Goal: Task Accomplishment & Management: Manage account settings

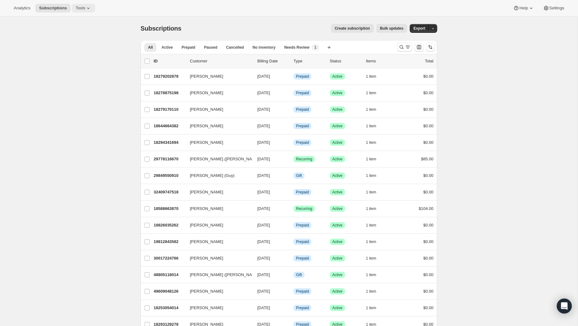
click at [78, 6] on span "Tools" at bounding box center [81, 8] width 10 height 5
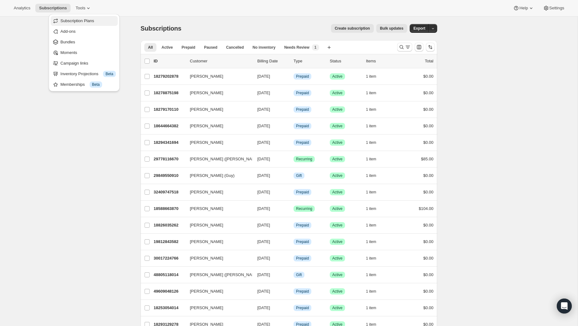
click at [87, 22] on span "Subscription Plans" at bounding box center [78, 20] width 34 height 5
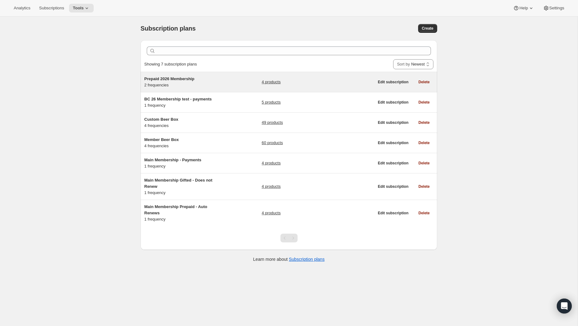
click at [191, 77] on span "Prepaid 2026 Membership" at bounding box center [169, 79] width 50 height 5
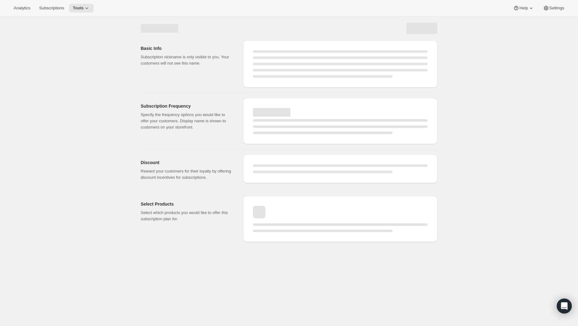
select select "WEEK"
select select "MONTH"
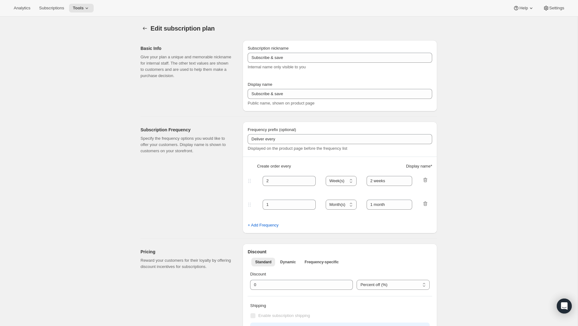
type input "Prepaid 2026 Membership"
type input "Prepaid Annual Membership"
type input "Welcome Kit & 1st Collection will ship early [DATE]"
checkbox input "true"
select select "ENABLED"
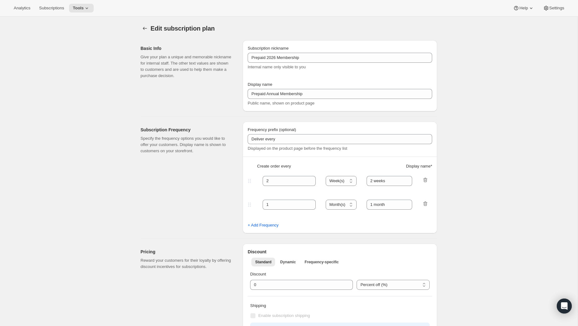
select select "WEEK"
select select "YEARDAY"
select select "26"
select select "4"
select select "20"
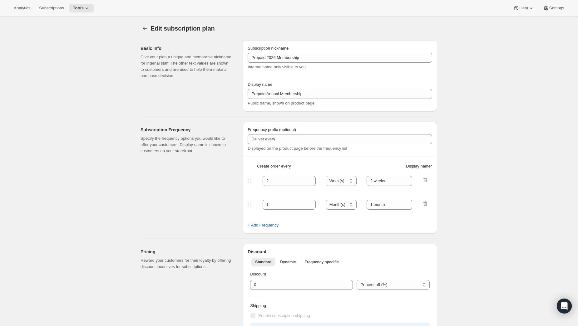
select select "7"
select select "20"
select select "10"
select select "12"
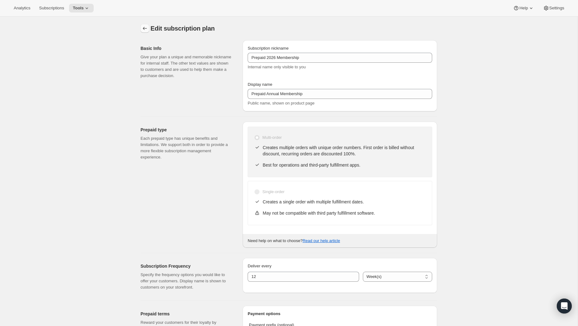
click at [144, 29] on icon "Subscription plans" at bounding box center [145, 28] width 6 height 6
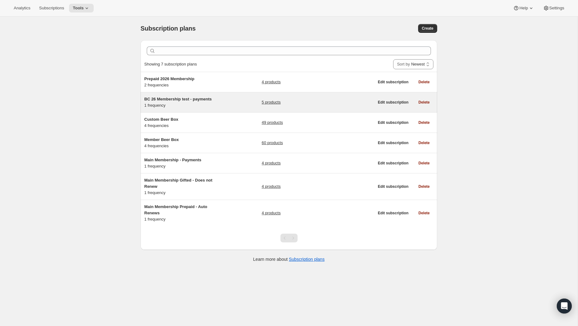
click at [169, 100] on span "BC 26 Membership test - payments" at bounding box center [177, 99] width 67 height 5
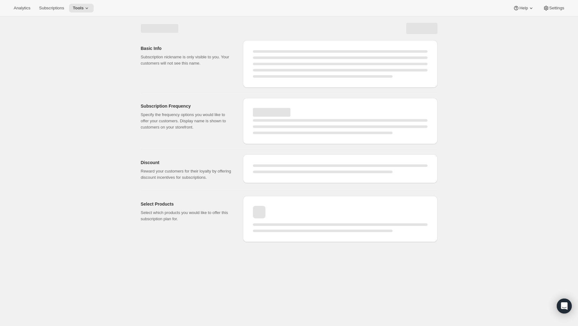
select select "WEEK"
select select "MONTH"
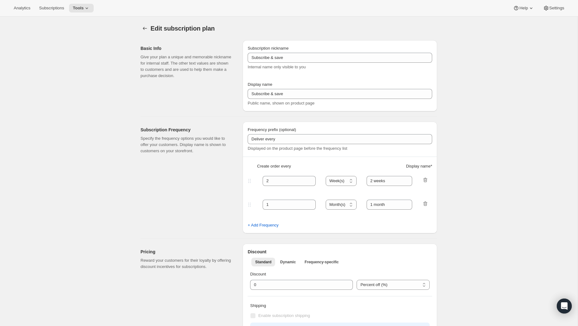
type input "BC 26 Membership test - payments"
type input "Payments"
type input "12"
type input "5 Payments of $85"
type input "Welcome Kit & 1st Collection will ship early [DATE]"
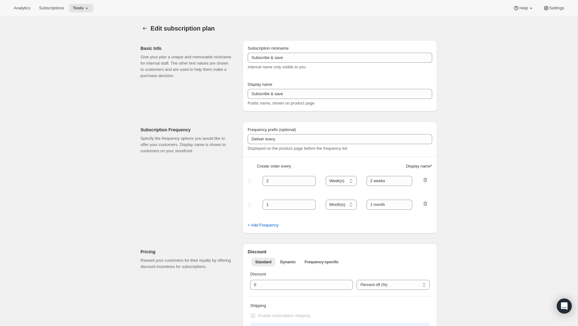
checkbox input "true"
select select "YEARDAY"
select select "26"
select select "4"
select select "20"
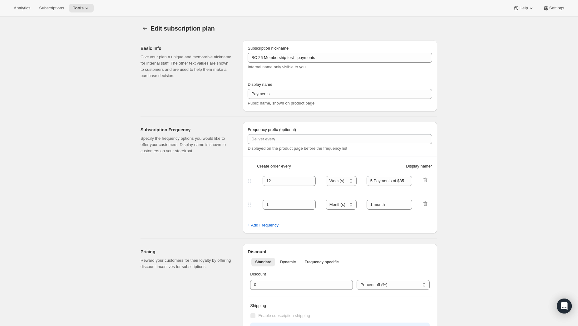
select select "7"
select select "20"
select select "10"
select select "12"
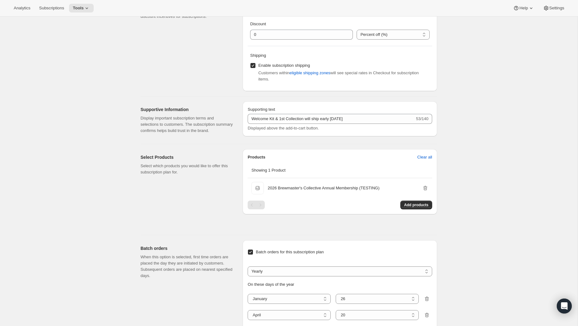
scroll to position [238, 0]
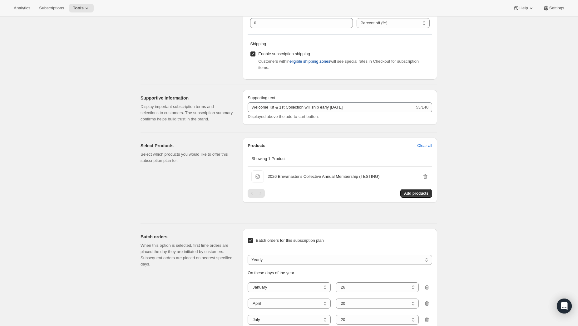
click at [309, 63] on span "eligible shipping zones" at bounding box center [310, 61] width 41 height 6
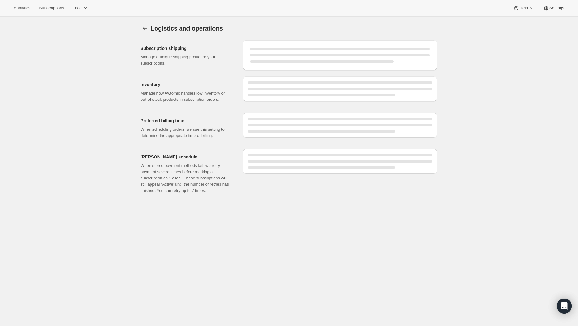
select select "08:00"
select select "DAY"
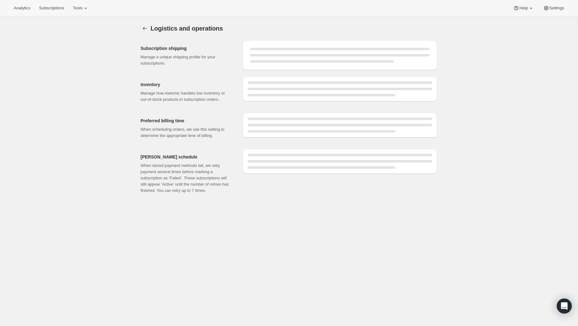
select select "DAY"
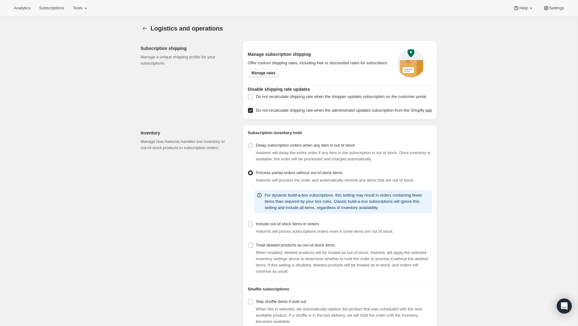
click at [267, 76] on span "Manage rates" at bounding box center [263, 73] width 24 height 5
click at [52, 6] on span "Subscriptions" at bounding box center [51, 8] width 25 height 5
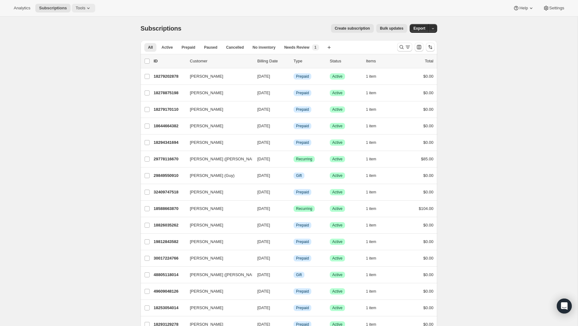
click at [90, 7] on icon at bounding box center [88, 8] width 2 height 2
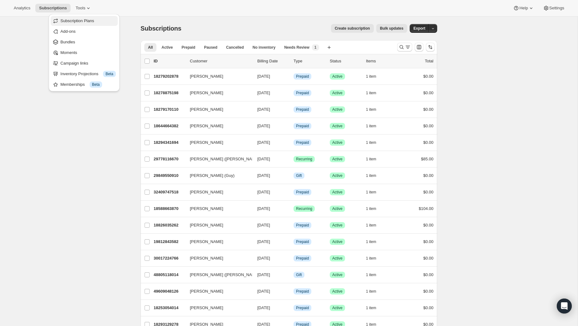
click at [81, 22] on span "Subscription Plans" at bounding box center [78, 20] width 34 height 5
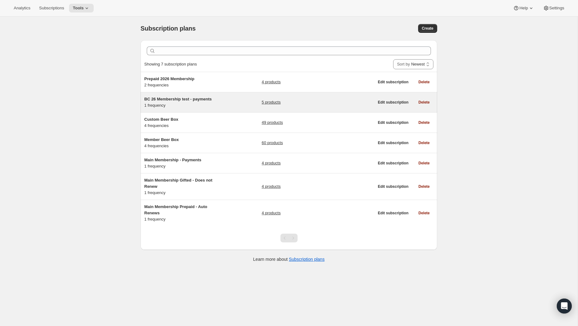
click at [174, 99] on span "BC 26 Membership test - payments" at bounding box center [177, 99] width 67 height 5
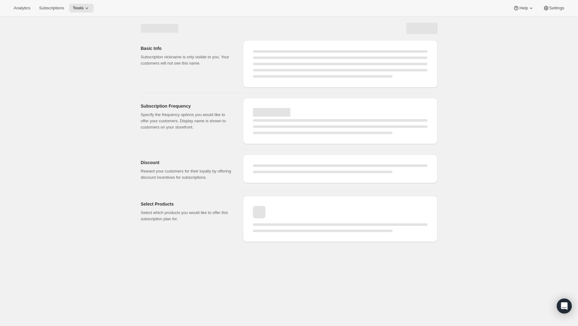
select select "WEEK"
select select "MONTH"
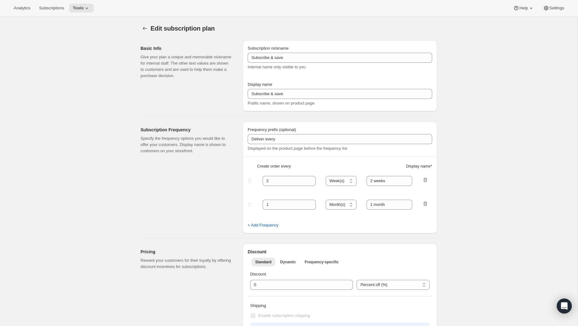
type input "BC 26 Membership test - payments"
type input "Payments"
type input "12"
type input "5 Payments of $85"
type input "Welcome Kit & 1st Collection will ship early [DATE]"
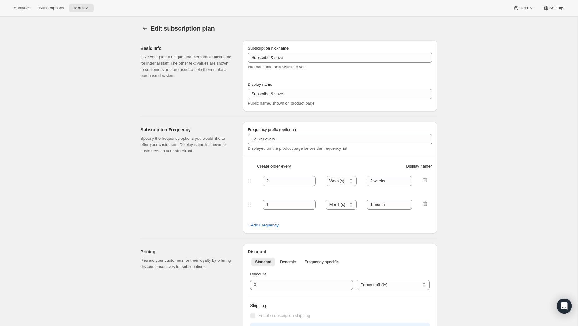
checkbox input "true"
select select "YEARDAY"
select select "26"
select select "4"
select select "20"
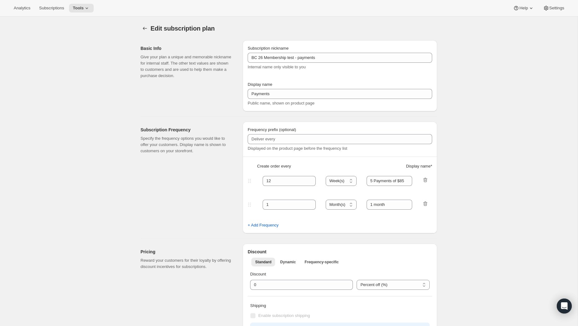
select select "7"
select select "20"
select select "10"
select select "12"
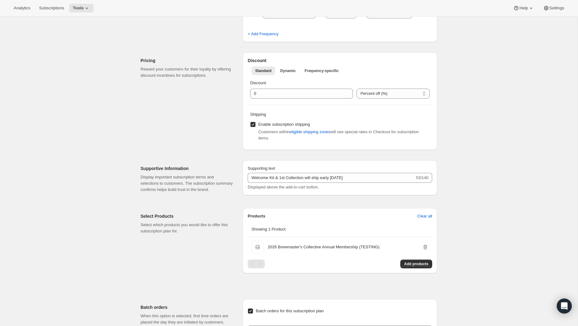
scroll to position [172, 0]
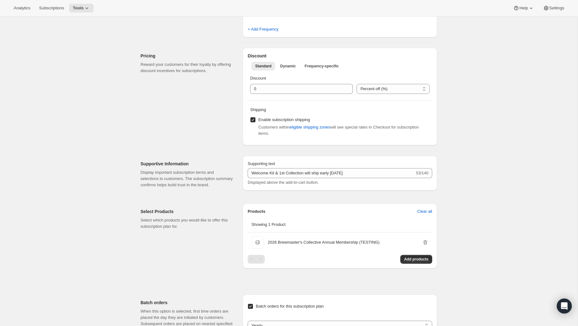
click at [253, 120] on input "Enable subscription shipping" at bounding box center [253, 119] width 5 height 5
checkbox input "false"
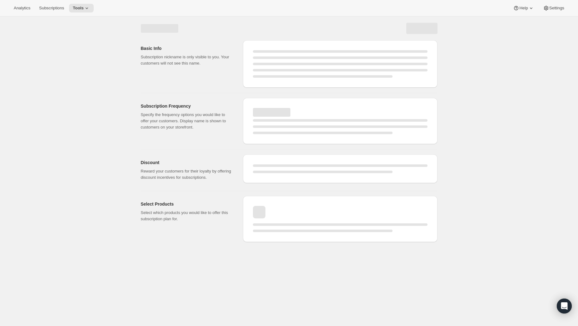
scroll to position [0, 0]
select select "WEEK"
select select "YEARDAY"
select select "26"
select select "4"
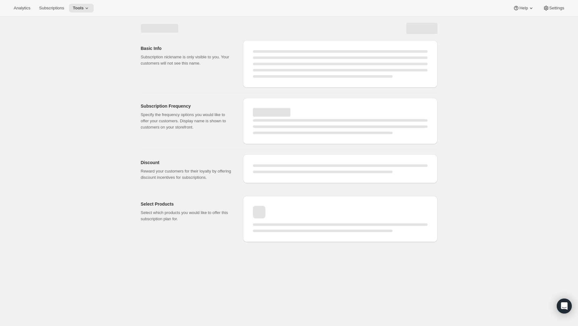
select select "20"
select select "7"
select select "20"
select select "10"
select select "12"
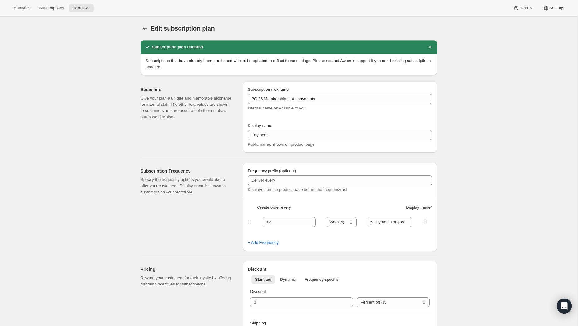
click at [202, 47] on h2 "Subscription plan updated" at bounding box center [177, 47] width 51 height 6
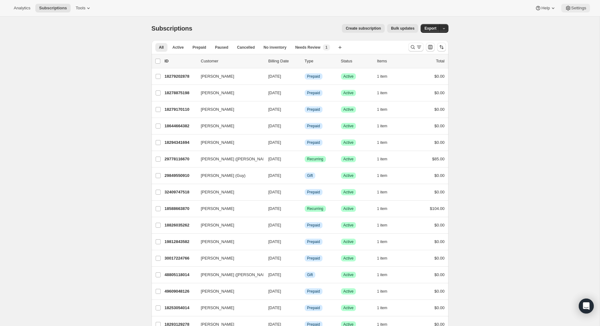
click at [568, 8] on icon at bounding box center [568, 8] width 6 height 6
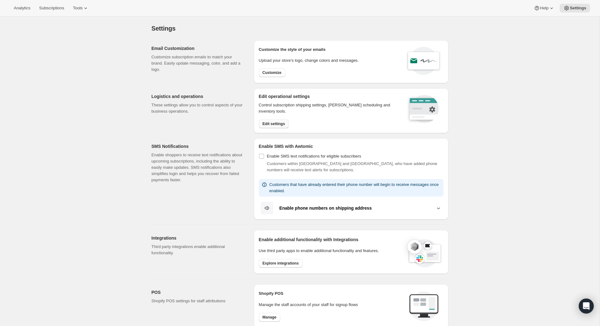
click at [275, 124] on span "Edit settings" at bounding box center [273, 124] width 22 height 5
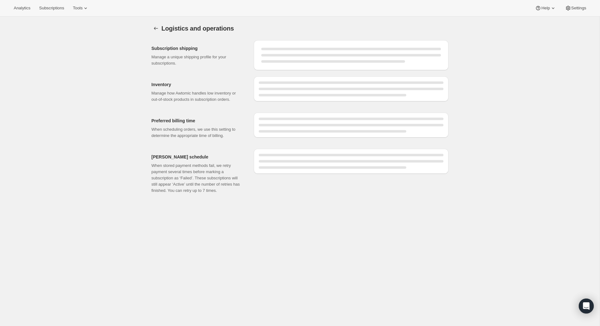
select select "08:00"
select select "DAY"
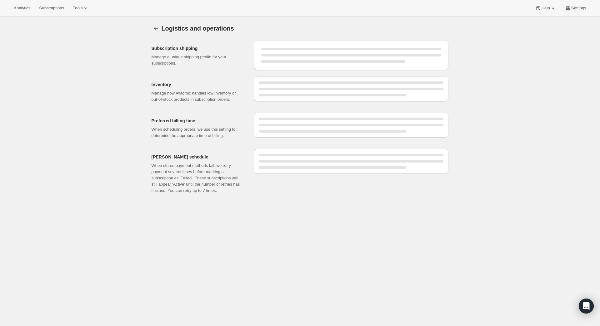
select select "DAY"
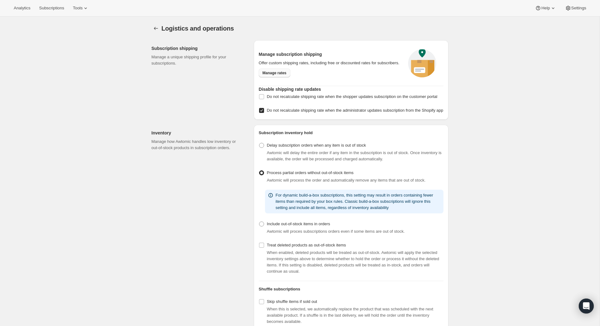
click at [277, 76] on span "Manage rates" at bounding box center [274, 73] width 24 height 5
click at [82, 8] on span "Tools" at bounding box center [78, 8] width 10 height 5
click at [79, 24] on span "Subscription Plans" at bounding box center [87, 21] width 55 height 6
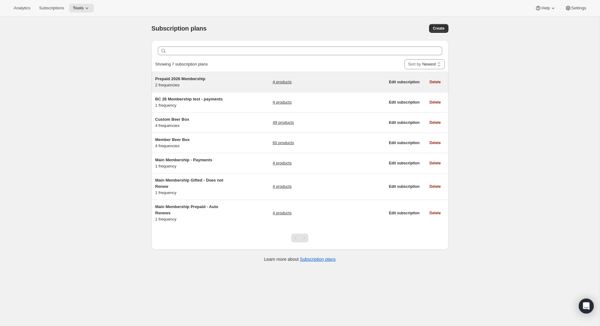
click at [201, 83] on div "Prepaid 2026 Membership 2 frequencies" at bounding box center [194, 82] width 78 height 12
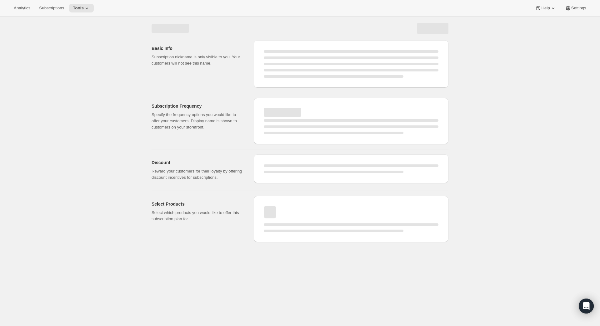
select select "WEEK"
select select "MONTH"
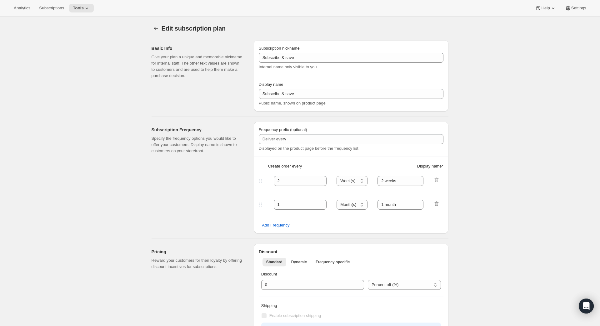
type input "Prepaid 2026 Membership"
type input "Prepaid Annual Membership"
type input "Welcome Kit & 1st Collection will ship early [DATE]"
checkbox input "true"
select select "ENABLED"
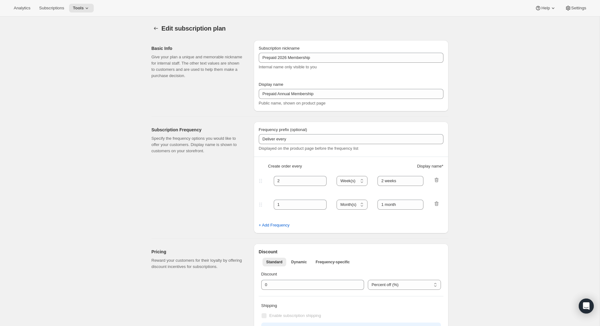
select select "WEEK"
select select "YEARDAY"
select select "26"
select select "4"
select select "20"
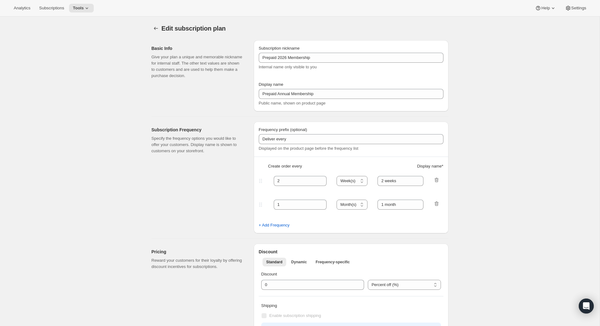
select select "7"
select select "20"
select select "10"
select select "12"
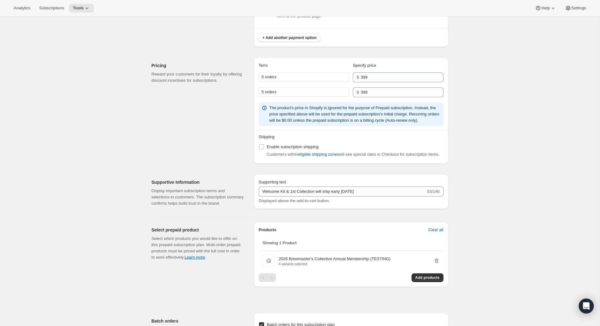
scroll to position [515, 0]
click at [263, 149] on label "Enable subscription shipping" at bounding box center [289, 146] width 60 height 9
click at [263, 149] on input "Enable subscription shipping" at bounding box center [261, 146] width 5 height 5
checkbox input "true"
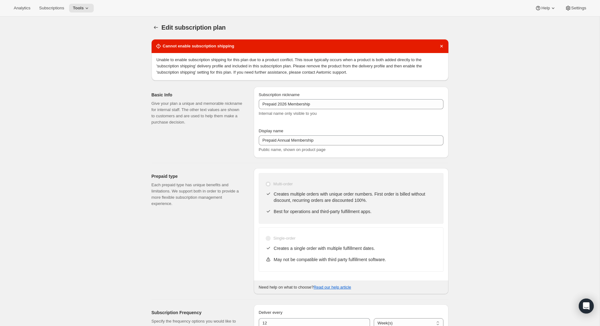
scroll to position [0, 0]
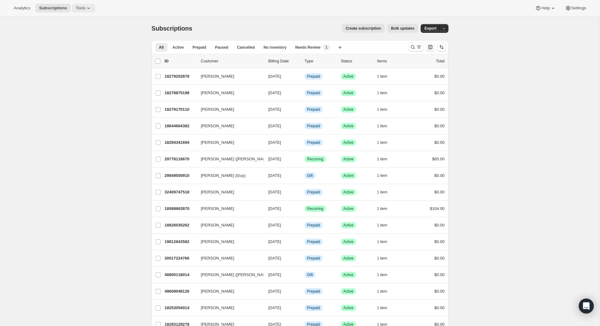
click at [89, 9] on icon at bounding box center [88, 8] width 6 height 6
click at [82, 20] on span "Subscription Plans" at bounding box center [78, 20] width 34 height 5
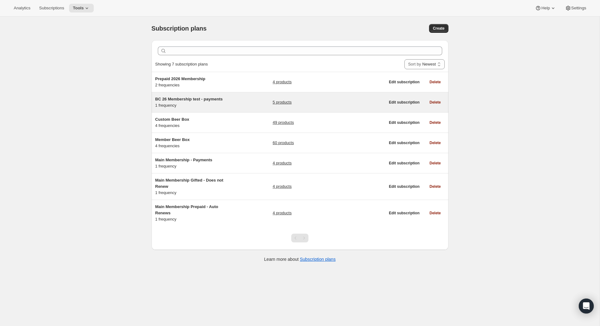
click at [193, 99] on span "BC 26 Membership test - payments" at bounding box center [188, 99] width 67 height 5
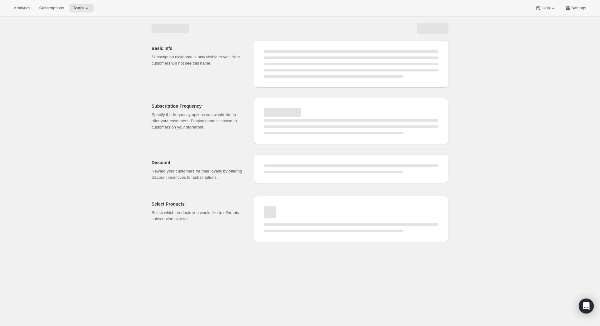
select select "WEEK"
select select "MONTH"
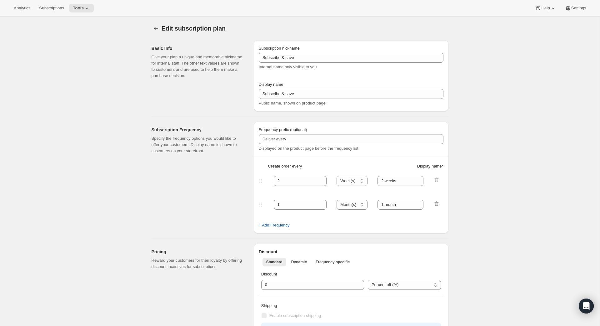
type input "BC 26 Membership test - payments"
type input "Payments"
type input "12"
type input "5 Payments of $85"
type input "Welcome Kit & 1st Collection will ship early [DATE]"
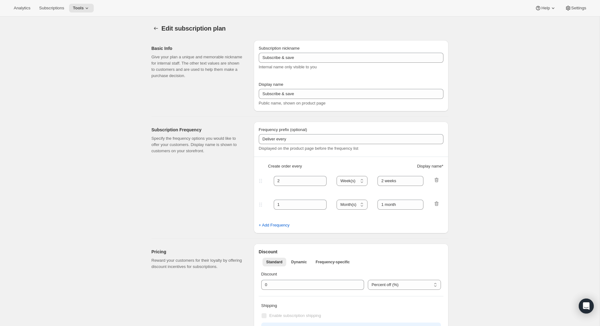
checkbox input "true"
select select "YEARDAY"
select select "26"
select select "4"
select select "20"
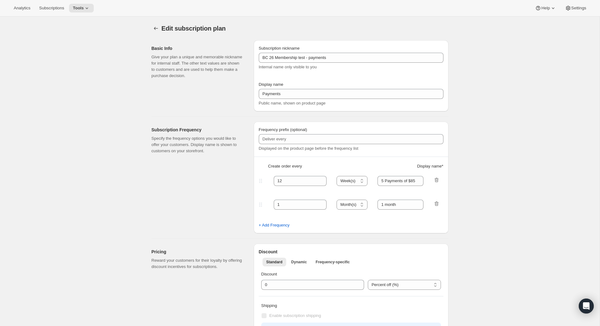
select select "7"
select select "20"
select select "10"
select select "12"
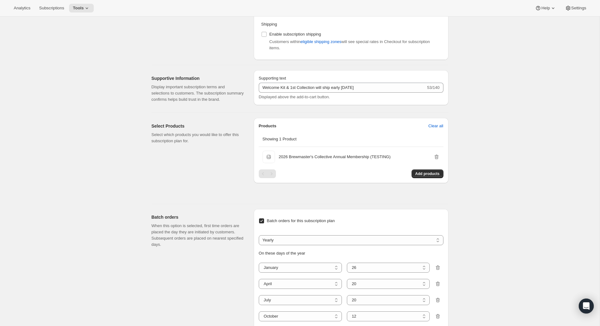
scroll to position [259, 0]
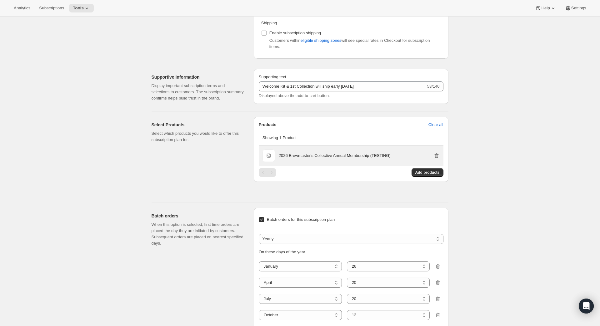
click at [435, 157] on icon "button" at bounding box center [435, 156] width 1 height 2
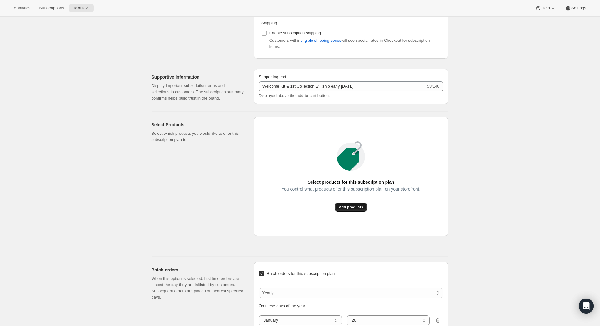
click at [345, 210] on span "Add products" at bounding box center [351, 207] width 24 height 5
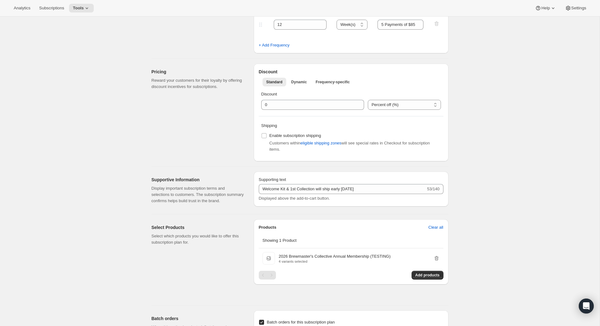
scroll to position [155, 0]
click at [268, 135] on label "Enable subscription shipping" at bounding box center [291, 137] width 60 height 9
click at [266, 135] on input "Enable subscription shipping" at bounding box center [263, 137] width 5 height 5
checkbox input "true"
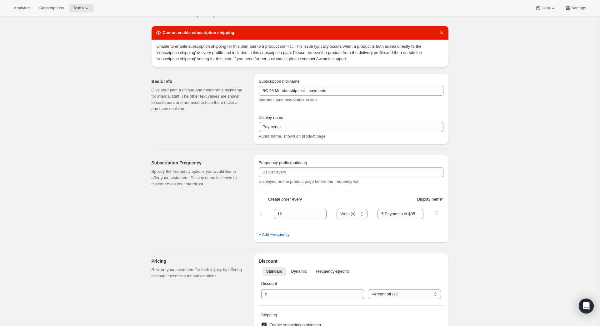
scroll to position [0, 0]
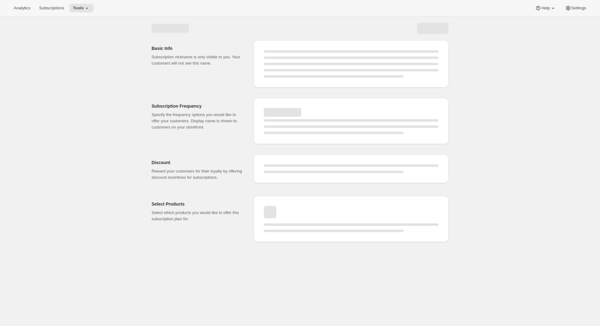
select select "WEEK"
select select "MONTH"
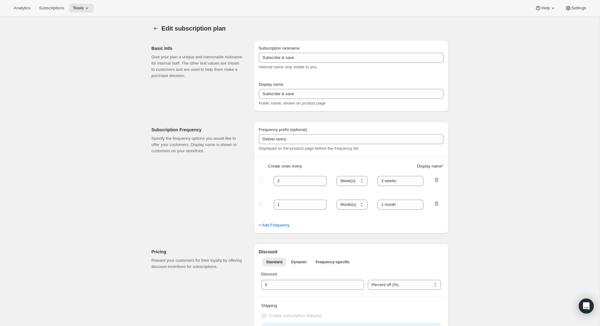
type input "Prepaid 2026 Membership"
type input "Prepaid Annual Membership"
type input "Welcome Kit & 1st Collection will ship early [DATE]"
checkbox input "true"
select select "ENABLED"
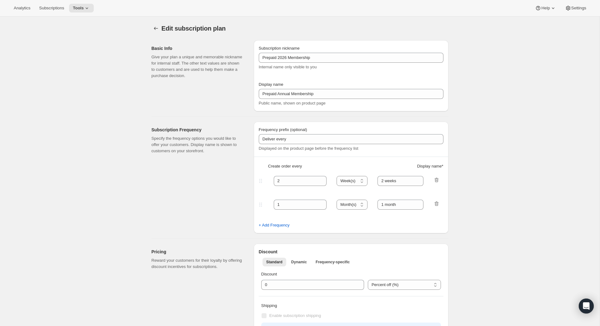
select select "WEEK"
select select "YEARDAY"
select select "26"
select select "4"
select select "20"
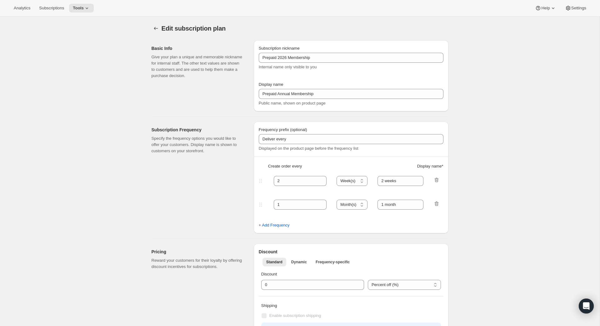
select select "7"
select select "20"
select select "10"
select select "12"
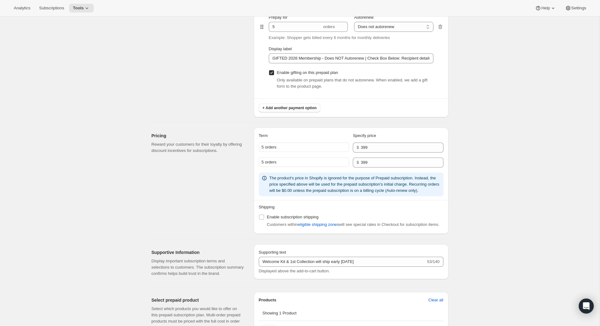
scroll to position [469, 0]
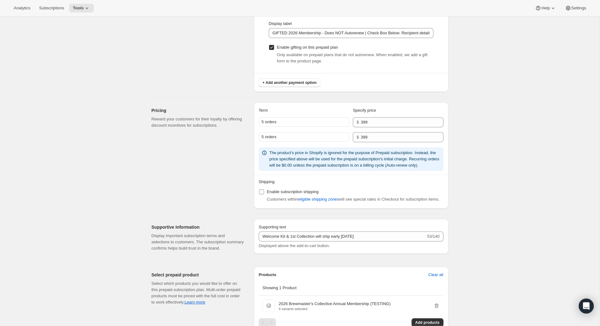
click at [268, 196] on label "Enable subscription shipping" at bounding box center [289, 192] width 60 height 9
click at [264, 195] on input "Enable subscription shipping" at bounding box center [261, 192] width 5 height 5
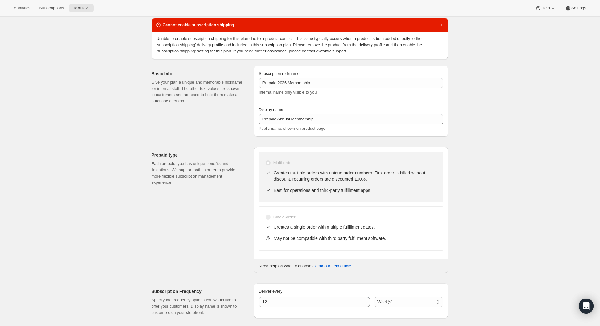
scroll to position [0, 0]
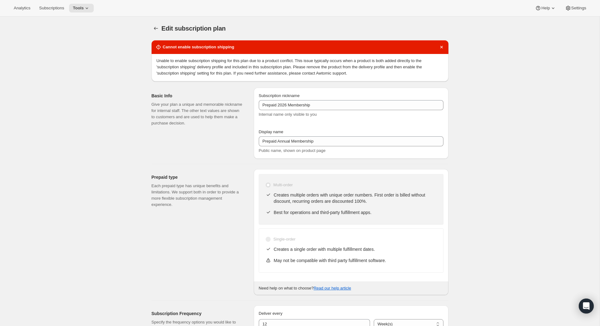
drag, startPoint x: 221, startPoint y: 49, endPoint x: 208, endPoint y: 67, distance: 22.1
click at [221, 49] on h2 "Cannot enable subscription shipping" at bounding box center [199, 47] width 72 height 6
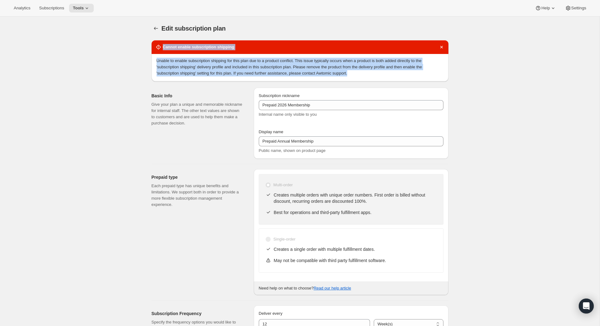
drag, startPoint x: 395, startPoint y: 71, endPoint x: 127, endPoint y: 43, distance: 270.1
click at [58, 10] on span "Subscriptions" at bounding box center [51, 8] width 25 height 5
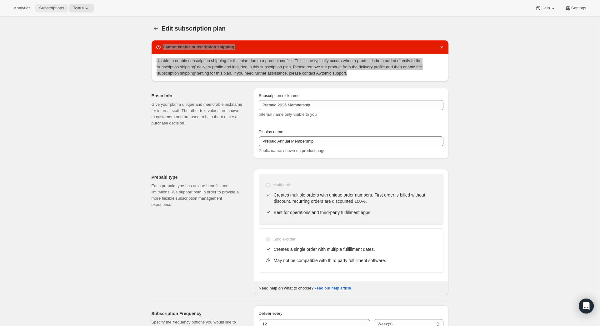
checkbox input "false"
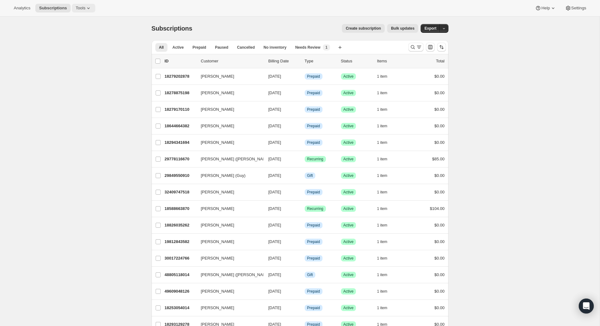
click at [85, 7] on span "Tools" at bounding box center [81, 8] width 10 height 5
click at [88, 22] on span "Subscription Plans" at bounding box center [78, 20] width 34 height 5
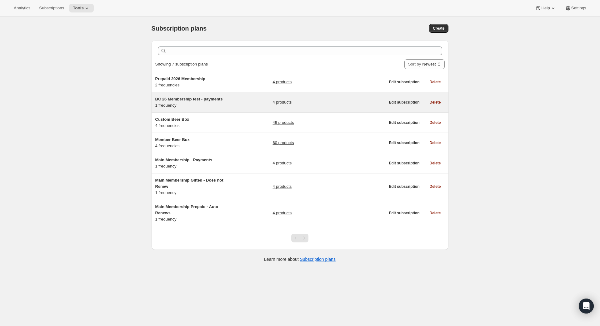
scroll to position [0, 0]
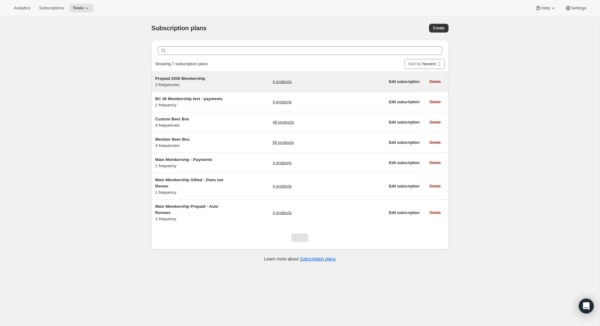
click at [198, 79] on span "Prepaid 2026 Membership" at bounding box center [180, 78] width 50 height 5
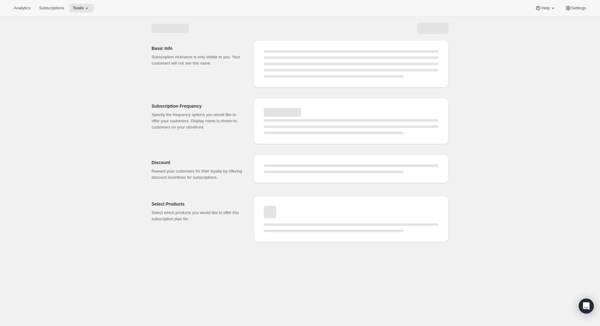
select select "WEEK"
select select "MONTH"
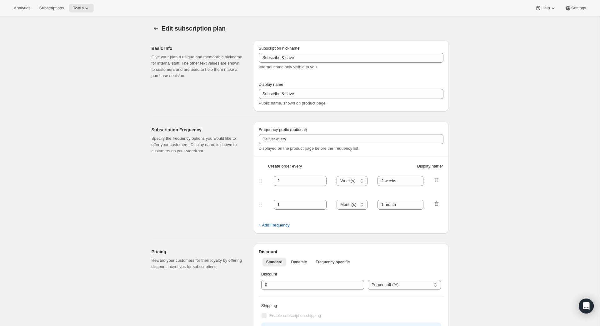
type input "Prepaid 2026 Membership"
type input "Prepaid Annual Membership"
type input "Welcome Kit & 1st Collection will ship early [DATE]"
checkbox input "true"
select select "ENABLED"
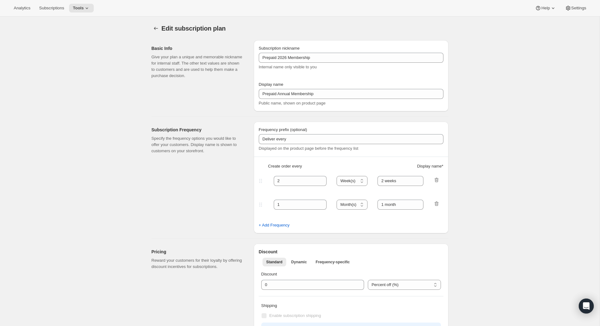
select select "WEEK"
select select "YEARDAY"
select select "26"
select select "4"
select select "20"
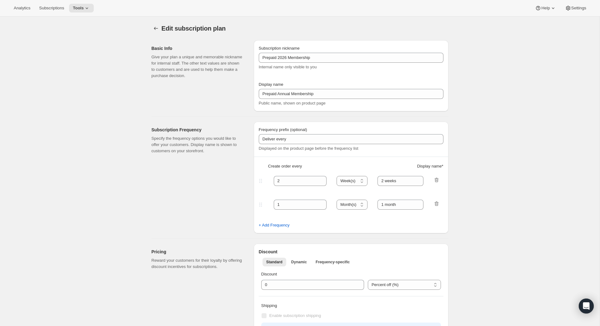
select select "7"
select select "20"
select select "10"
select select "12"
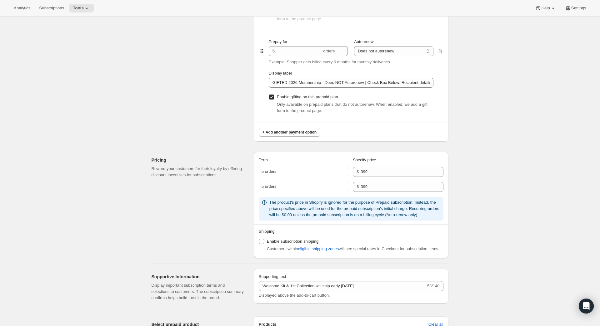
scroll to position [436, 0]
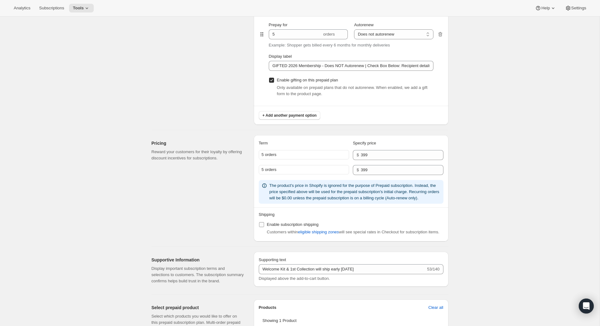
click at [269, 228] on span "Enable subscription shipping" at bounding box center [293, 225] width 52 height 6
click at [264, 227] on input "Enable subscription shipping" at bounding box center [261, 224] width 5 height 5
checkbox input "true"
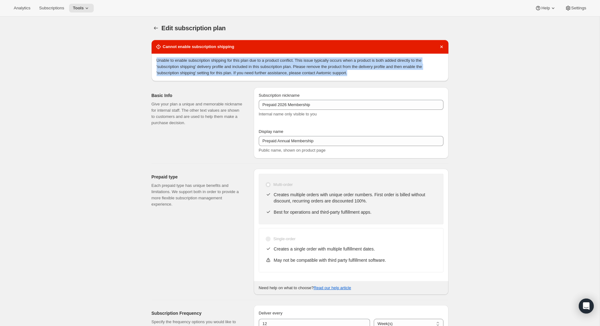
scroll to position [0, 0]
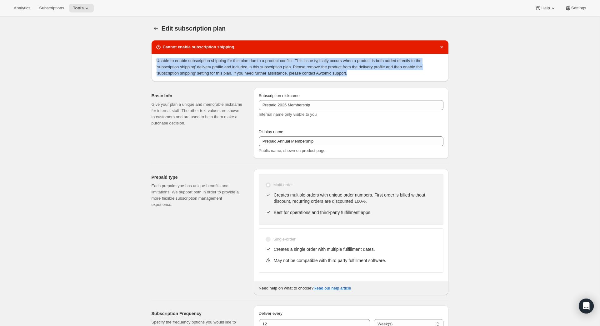
drag, startPoint x: 391, startPoint y: 52, endPoint x: 390, endPoint y: 76, distance: 23.1
click at [390, 76] on div "Cannot enable subscription shipping Unable to enable subscription shipping for …" at bounding box center [299, 60] width 297 height 41
click at [390, 76] on p "Unable to enable subscription shipping for this plan due to a product conflict.…" at bounding box center [299, 67] width 287 height 19
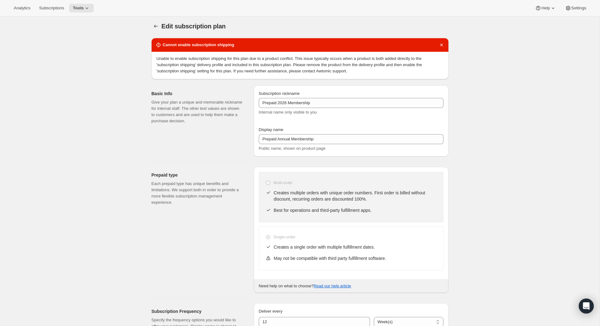
scroll to position [2, 0]
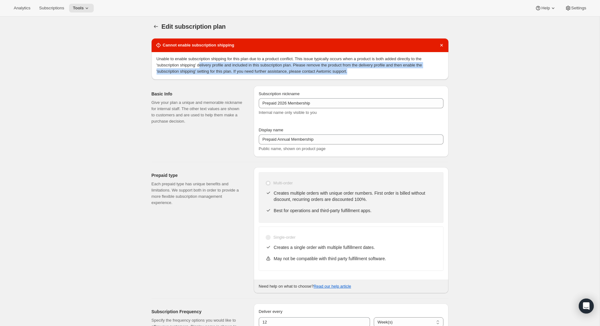
drag, startPoint x: 211, startPoint y: 67, endPoint x: 402, endPoint y: 76, distance: 191.3
click at [402, 76] on div "Unable to enable subscription shipping for this plan due to a product conflict.…" at bounding box center [299, 65] width 297 height 27
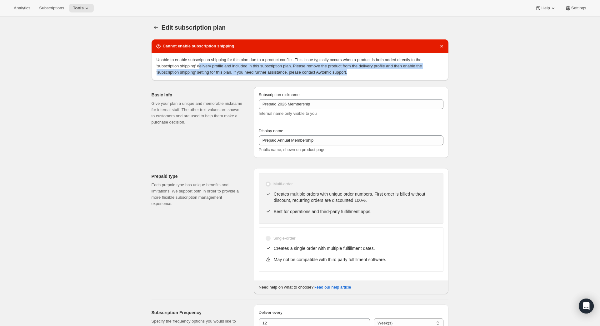
scroll to position [1, 0]
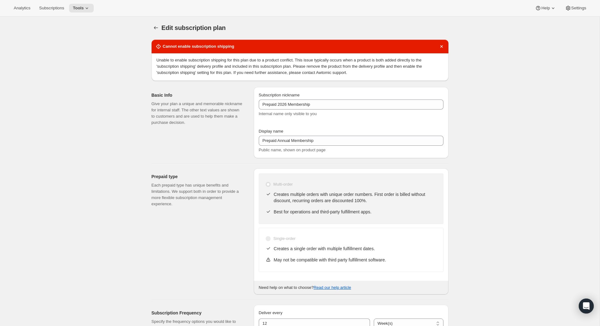
click at [403, 74] on p "Unable to enable subscription shipping for this plan due to a product conflict.…" at bounding box center [299, 66] width 287 height 19
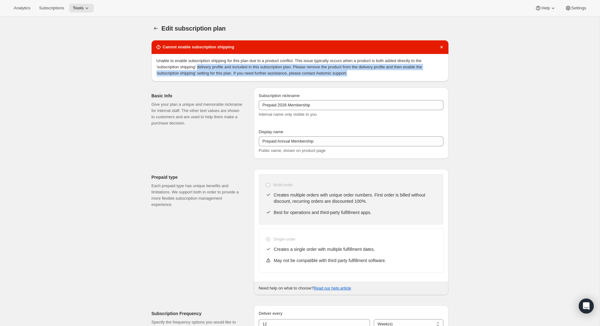
drag, startPoint x: 372, startPoint y: 70, endPoint x: 209, endPoint y: 66, distance: 163.1
click at [209, 66] on p "Unable to enable subscription shipping for this plan due to a product conflict.…" at bounding box center [299, 67] width 287 height 19
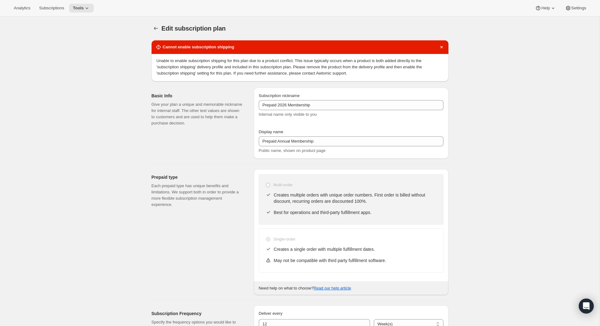
click at [207, 64] on p "Unable to enable subscription shipping for this plan due to a product conflict.…" at bounding box center [299, 67] width 287 height 19
drag, startPoint x: 208, startPoint y: 64, endPoint x: 352, endPoint y: 81, distance: 145.3
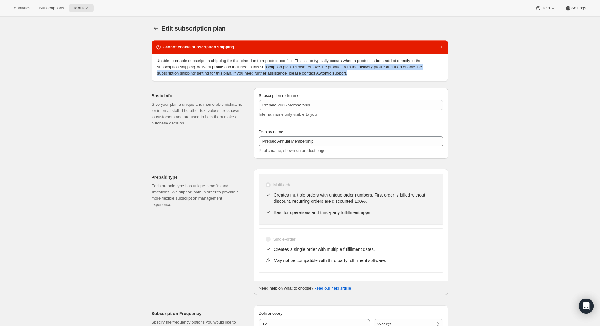
drag, startPoint x: 417, startPoint y: 72, endPoint x: 282, endPoint y: 69, distance: 135.3
click at [282, 69] on p "Unable to enable subscription shipping for this plan due to a product conflict.…" at bounding box center [299, 67] width 287 height 19
